Goal: Information Seeking & Learning: Find specific page/section

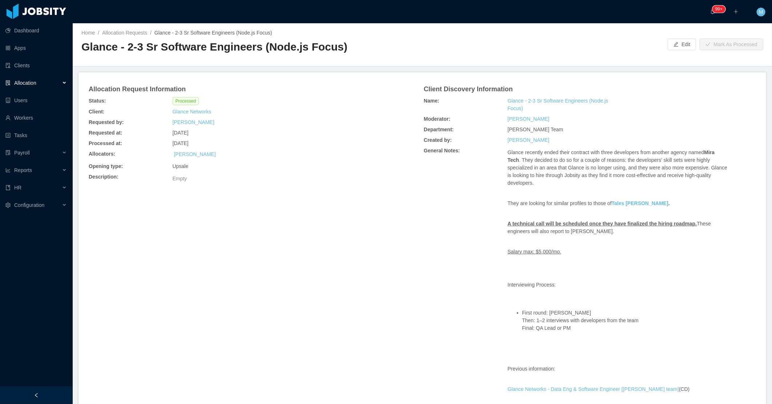
click at [318, 157] on div "Allocators: [PERSON_NAME]" at bounding box center [254, 155] width 335 height 12
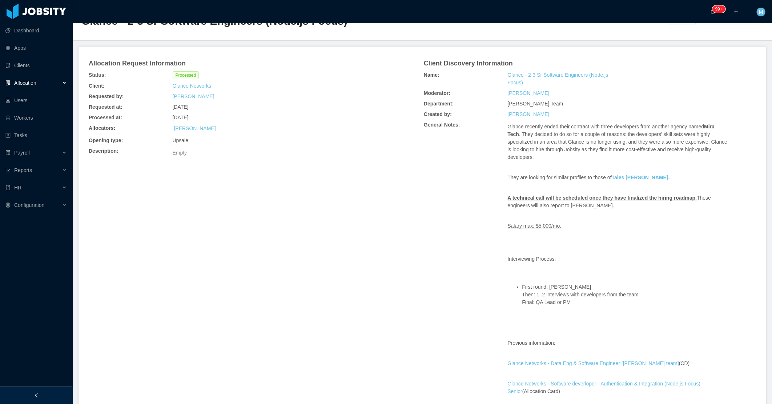
scroll to position [40, 0]
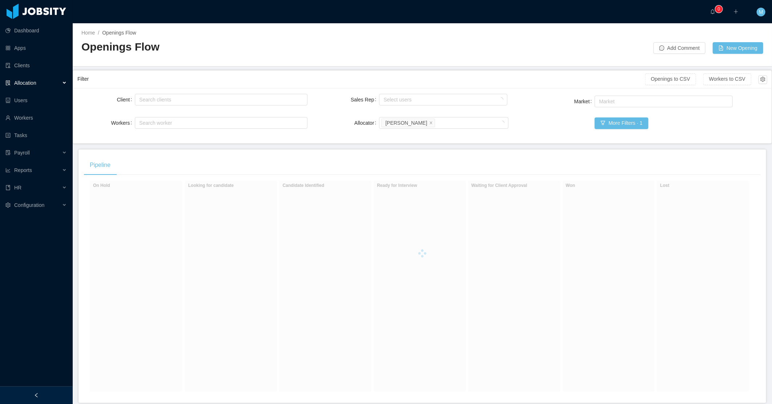
click at [190, 178] on div "Pipeline On Hold Looking for candidate Candidate Identified Ready for Interview…" at bounding box center [422, 275] width 688 height 253
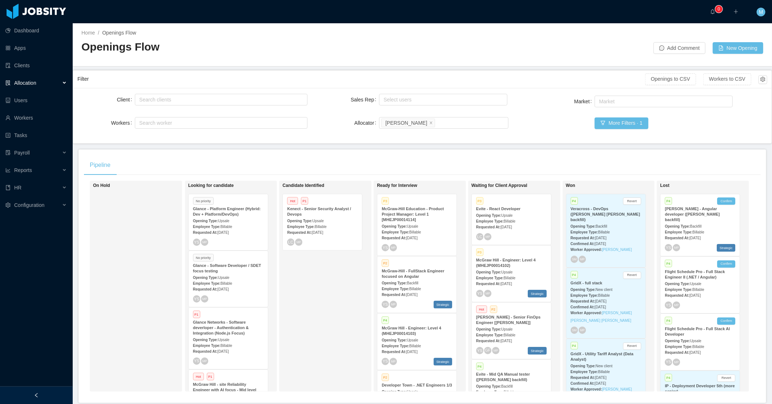
scroll to position [36, 0]
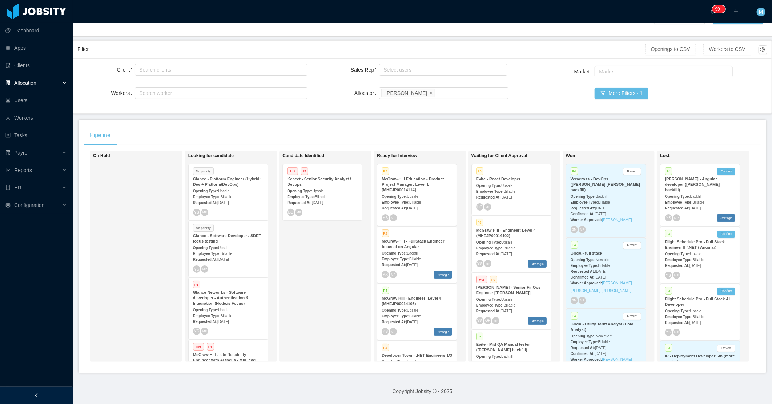
click at [229, 201] on span "[DATE]" at bounding box center [222, 203] width 11 height 4
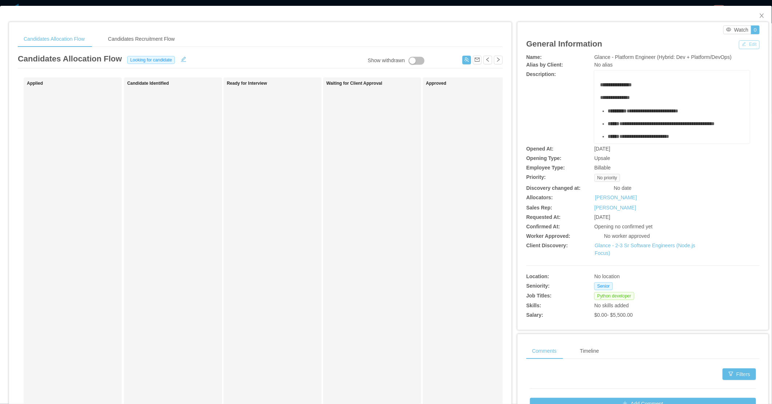
drag, startPoint x: 750, startPoint y: 45, endPoint x: 730, endPoint y: 50, distance: 20.5
click at [749, 45] on button "Edit" at bounding box center [749, 44] width 21 height 9
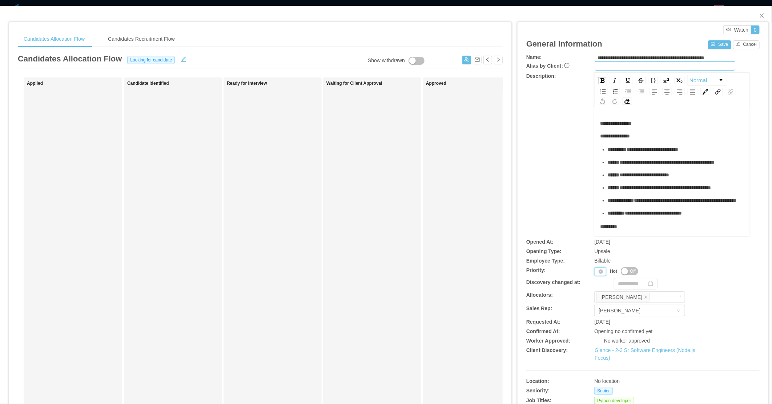
click at [594, 268] on div "Priority" at bounding box center [600, 271] width 12 height 9
click at [594, 281] on li "P1" at bounding box center [596, 283] width 15 height 12
click at [757, 12] on span "Close" at bounding box center [762, 16] width 20 height 20
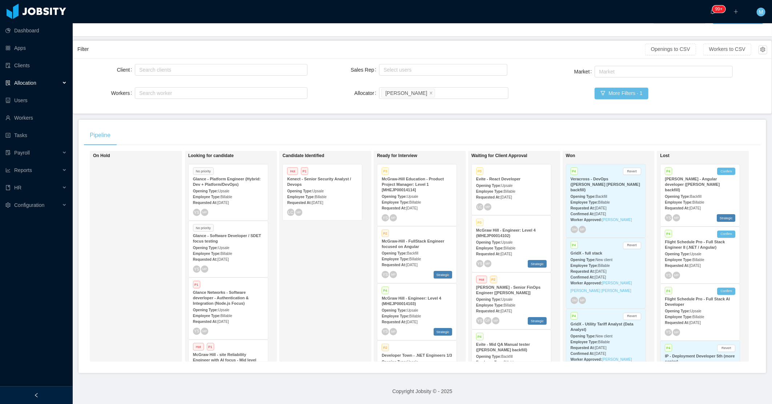
click at [296, 281] on div "Candidate Identified Hot P1 Kenect - Senior Security Analyst / Devops Opening T…" at bounding box center [333, 256] width 102 height 204
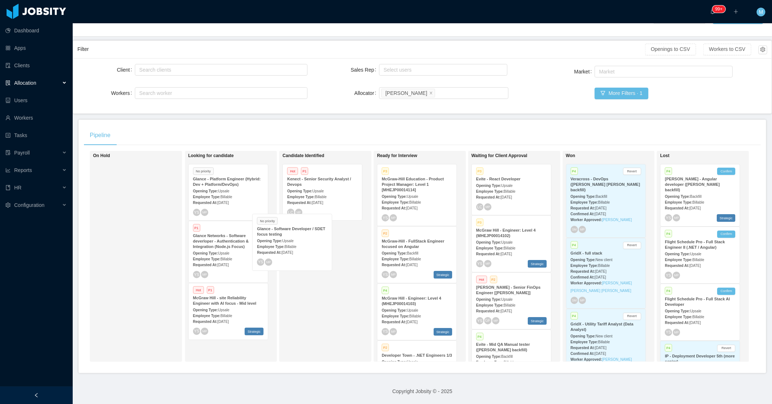
drag, startPoint x: 242, startPoint y: 250, endPoint x: 308, endPoint y: 254, distance: 65.9
click at [308, 254] on div "On Hold Looking for candidate No priority Glance - Platform Engineer (Hybrid: D…" at bounding box center [422, 259] width 677 height 217
click at [333, 255] on div "Requested At: Aug 25th, 2025" at bounding box center [322, 259] width 71 height 8
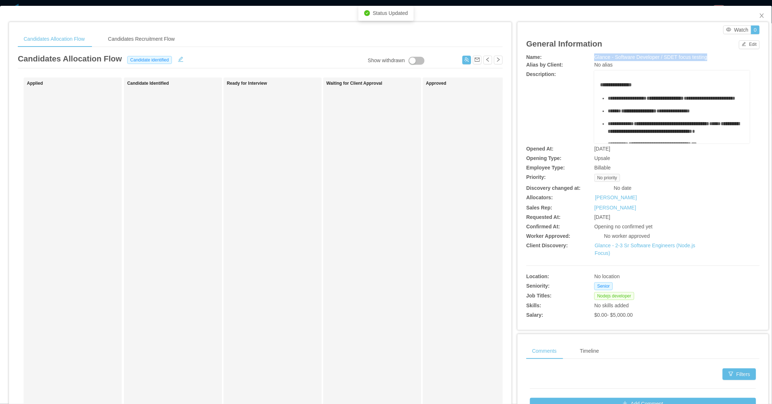
drag, startPoint x: 584, startPoint y: 58, endPoint x: 706, endPoint y: 57, distance: 122.1
click at [706, 57] on div "Name: Glance - Software Developer / SDET focus testing" at bounding box center [642, 57] width 233 height 8
copy div "Glance - Software Developer / SDET focus testing"
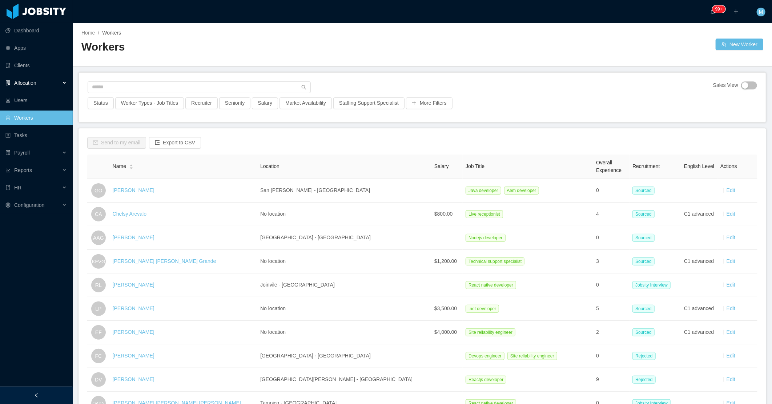
click at [50, 78] on div "Allocation" at bounding box center [36, 83] width 73 height 15
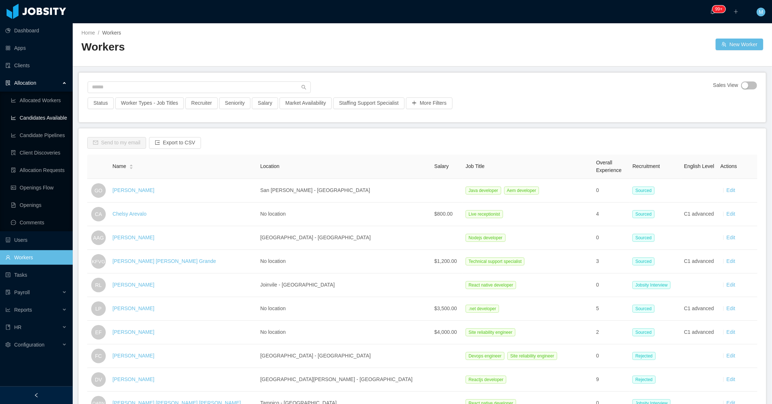
click at [55, 119] on link "Candidates Available" at bounding box center [39, 117] width 56 height 15
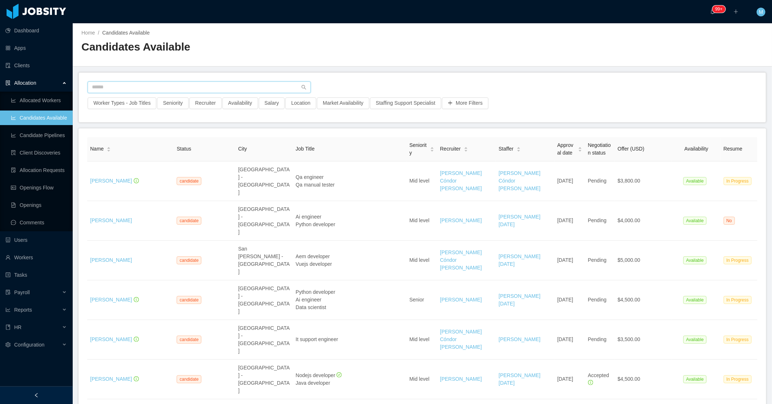
click at [255, 85] on input "text" at bounding box center [199, 87] width 223 height 12
drag, startPoint x: 30, startPoint y: 255, endPoint x: 65, endPoint y: 209, distance: 57.9
click at [30, 256] on link "Workers" at bounding box center [35, 257] width 61 height 15
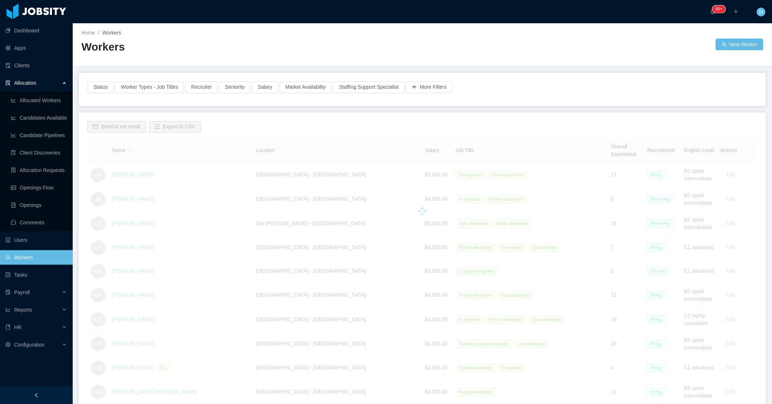
click at [165, 59] on div "Workers" at bounding box center [251, 50] width 341 height 20
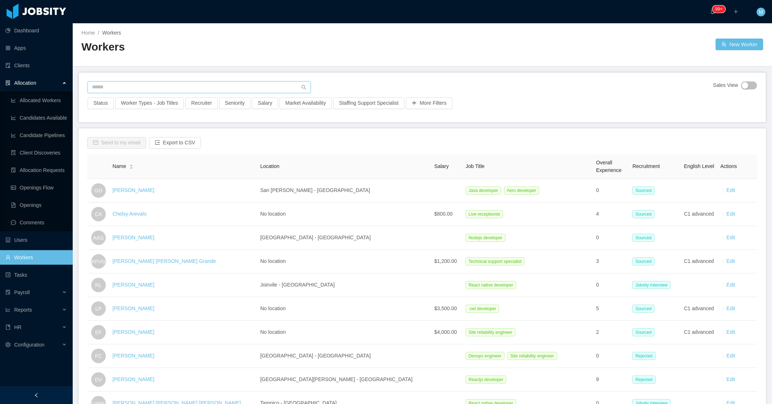
click at [151, 82] on input "text" at bounding box center [199, 87] width 223 height 12
paste input "**********"
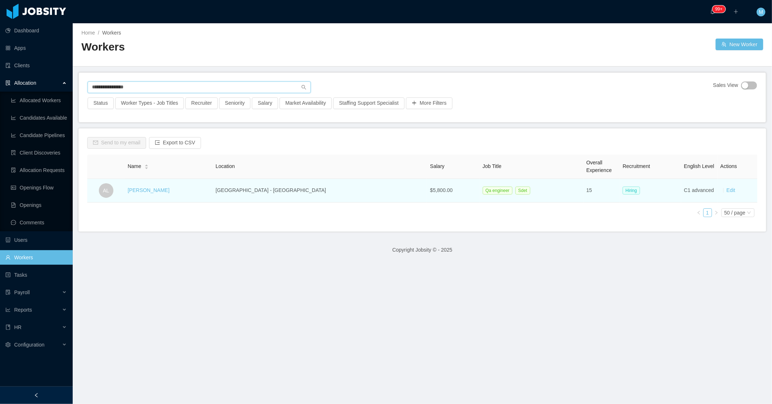
type input "**********"
drag, startPoint x: 184, startPoint y: 192, endPoint x: 137, endPoint y: 193, distance: 47.3
click at [137, 193] on td "Alejandro Leonian" at bounding box center [169, 191] width 88 height 24
copy link "Alejandro Leonian"
click at [164, 194] on td "Alejandro Leonian" at bounding box center [169, 191] width 88 height 24
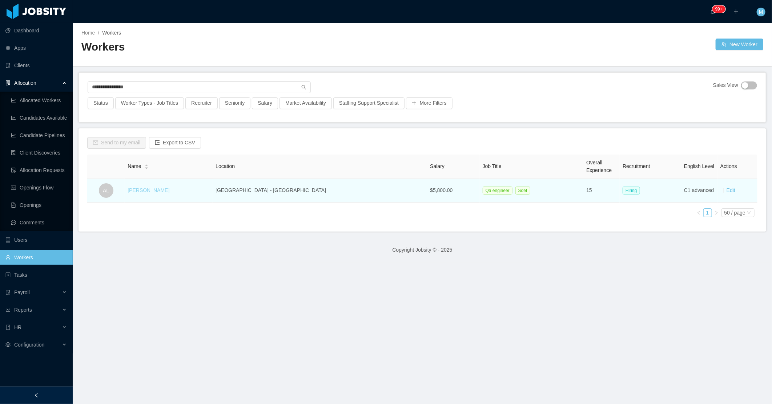
click at [165, 193] on link "Alejandro Leonian" at bounding box center [149, 190] width 42 height 6
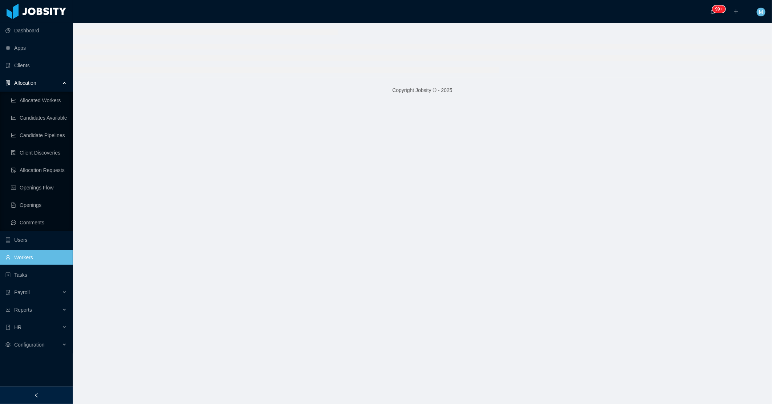
click at [166, 192] on main "Copyright Jobsity © - 2025" at bounding box center [422, 213] width 699 height 380
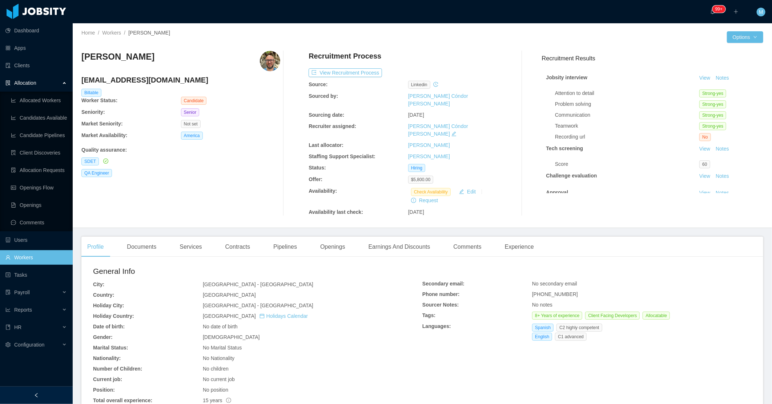
drag, startPoint x: 149, startPoint y: 52, endPoint x: 82, endPoint y: 59, distance: 66.9
click at [82, 59] on div "Alejandro Leonian" at bounding box center [180, 61] width 199 height 20
copy h3 "Alejandro Leonian"
click at [26, 257] on link "Workers" at bounding box center [35, 257] width 61 height 15
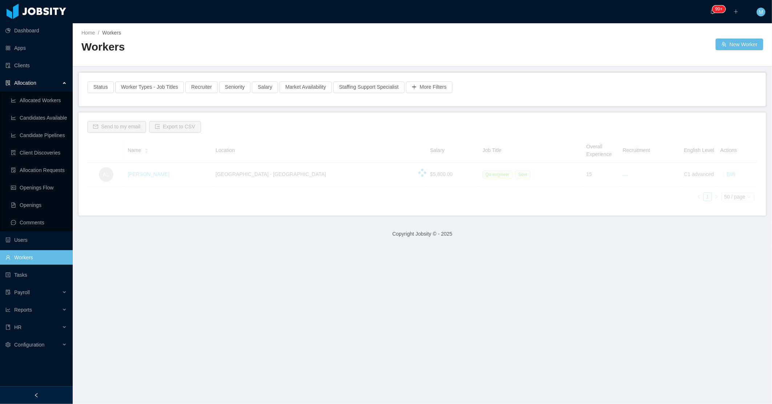
click at [179, 67] on main "Home / Workers / Workers New Worker Status Worker Types - Job Titles Recruiter …" at bounding box center [422, 213] width 699 height 380
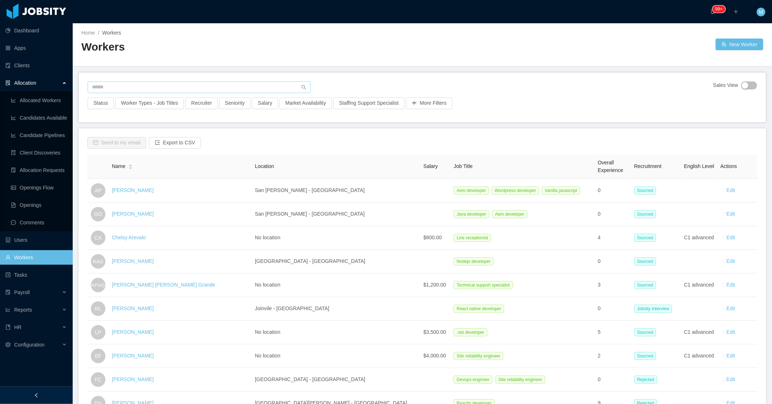
click at [118, 81] on div "Sales View Status Worker Types - Job Titles Recruiter Seniority Salary Market A…" at bounding box center [422, 97] width 687 height 49
click at [117, 82] on input "text" at bounding box center [199, 87] width 223 height 12
paste input "**********"
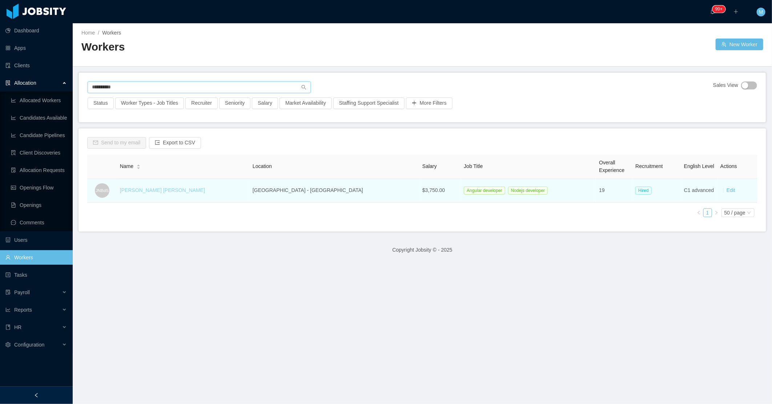
type input "**********"
click at [184, 188] on link "Jonh Ney Barbosa de Sousa" at bounding box center [162, 190] width 85 height 6
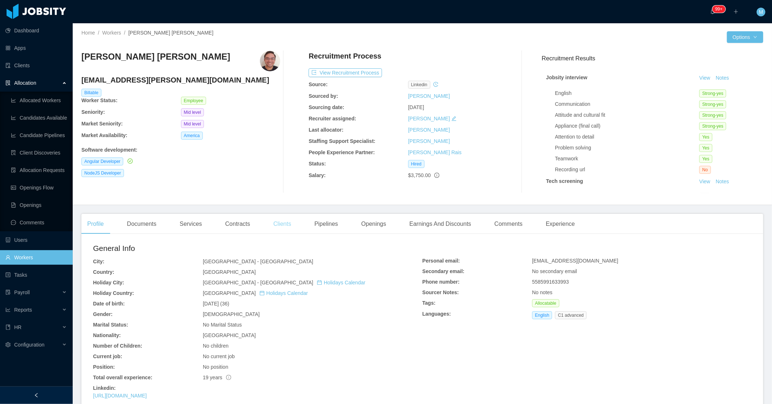
click at [281, 222] on div "Clients" at bounding box center [281, 224] width 29 height 20
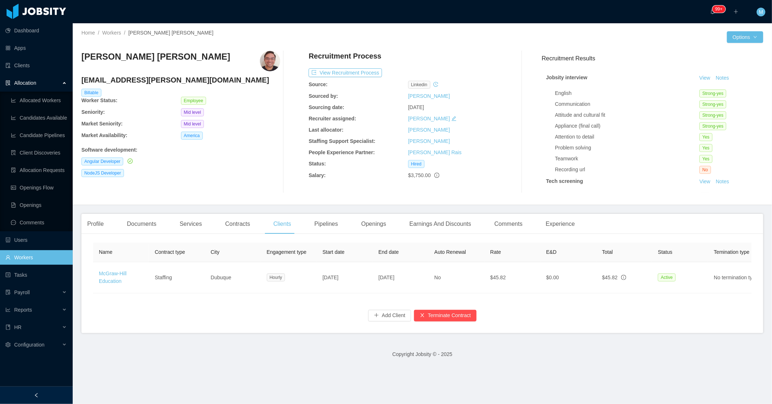
click at [47, 256] on link "Workers" at bounding box center [35, 257] width 61 height 15
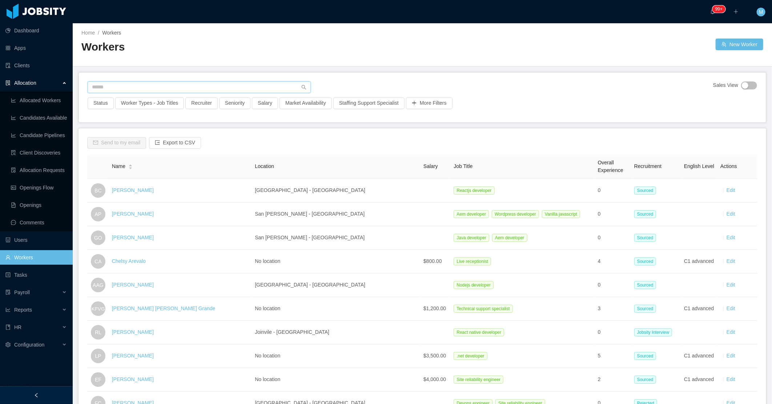
click at [137, 84] on input "text" at bounding box center [199, 87] width 223 height 12
paste input "**********"
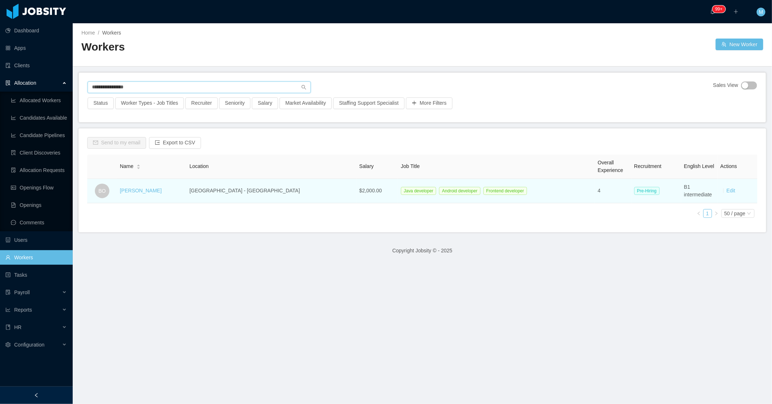
type input "**********"
drag, startPoint x: 173, startPoint y: 190, endPoint x: 120, endPoint y: 193, distance: 53.1
click at [120, 193] on tr "BO Bresneth Oliveros Barranquilla - Colombia $2,000.00 Java developer Android d…" at bounding box center [422, 191] width 670 height 24
copy tr "Bresneth Oliveros"
click at [144, 188] on link "Bresneth Oliveros" at bounding box center [141, 191] width 42 height 6
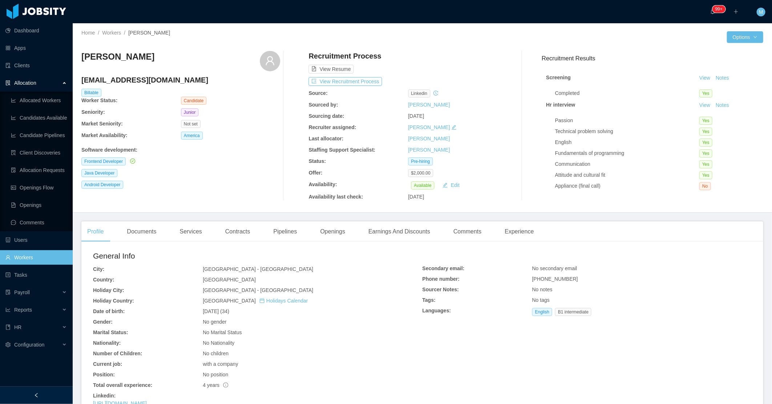
click at [30, 256] on link "Workers" at bounding box center [35, 257] width 61 height 15
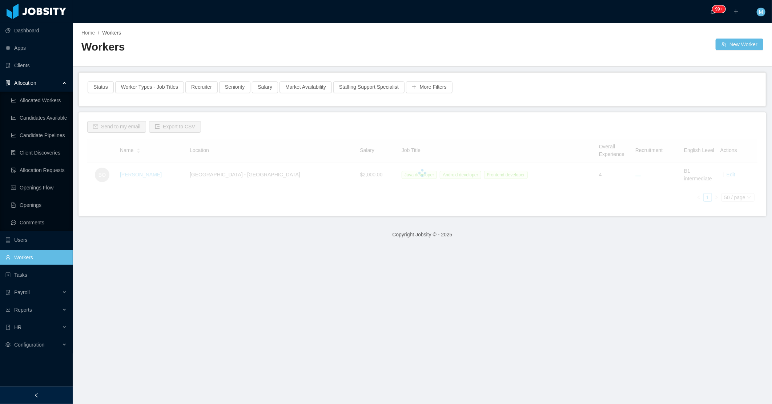
click at [207, 50] on h2 "Workers" at bounding box center [251, 47] width 341 height 15
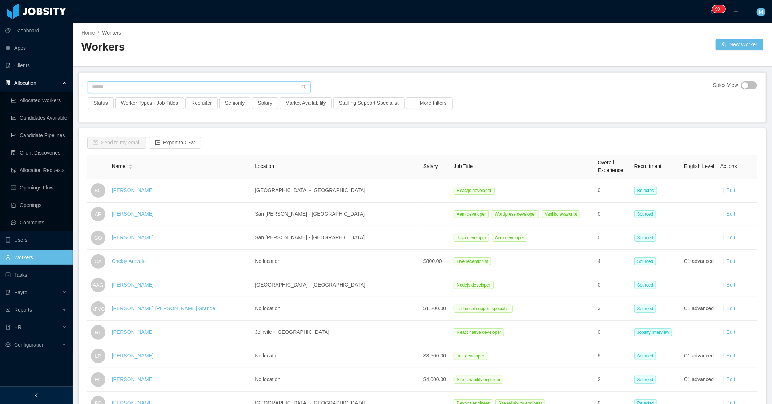
click at [134, 83] on input "text" at bounding box center [199, 87] width 223 height 12
paste input "**********"
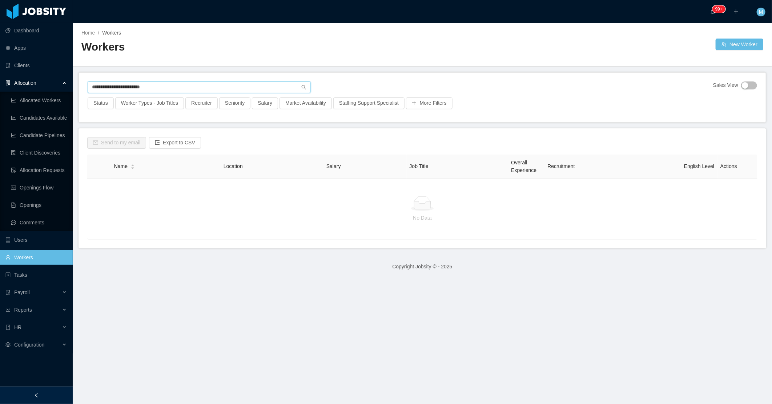
drag, startPoint x: 110, startPoint y: 86, endPoint x: 135, endPoint y: 86, distance: 25.1
click at [135, 86] on input "**********" at bounding box center [199, 87] width 223 height 12
type input "**********"
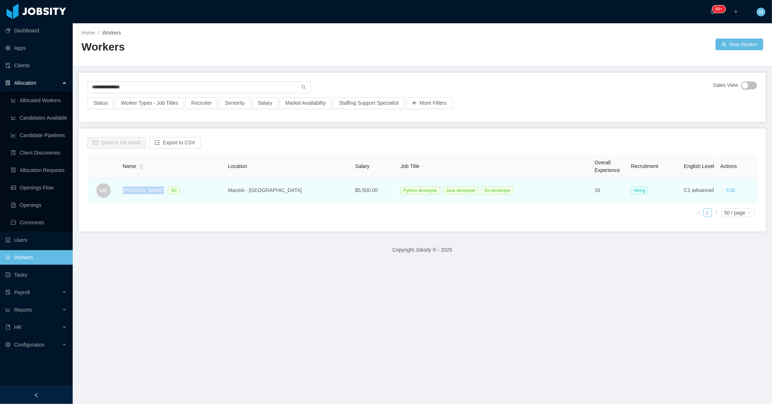
drag, startPoint x: 164, startPoint y: 190, endPoint x: 127, endPoint y: 189, distance: 37.1
click at [127, 189] on div "Marcos Rivereto SC" at bounding box center [172, 190] width 100 height 8
copy link "Marcos Rivereto"
drag, startPoint x: 127, startPoint y: 189, endPoint x: 140, endPoint y: 187, distance: 12.5
click at [140, 187] on link "Marcos Rivereto" at bounding box center [143, 190] width 42 height 6
